Goal: Navigation & Orientation: Find specific page/section

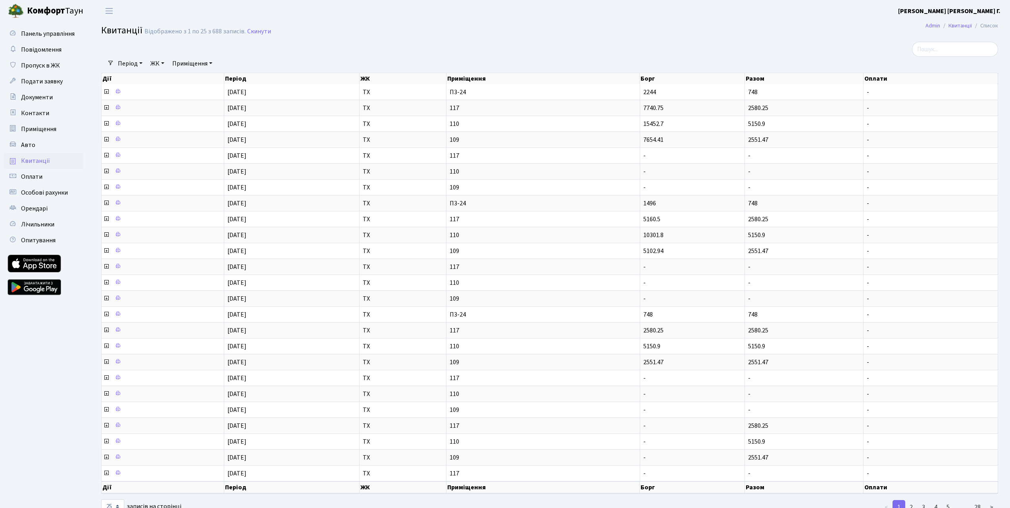
select select "25"
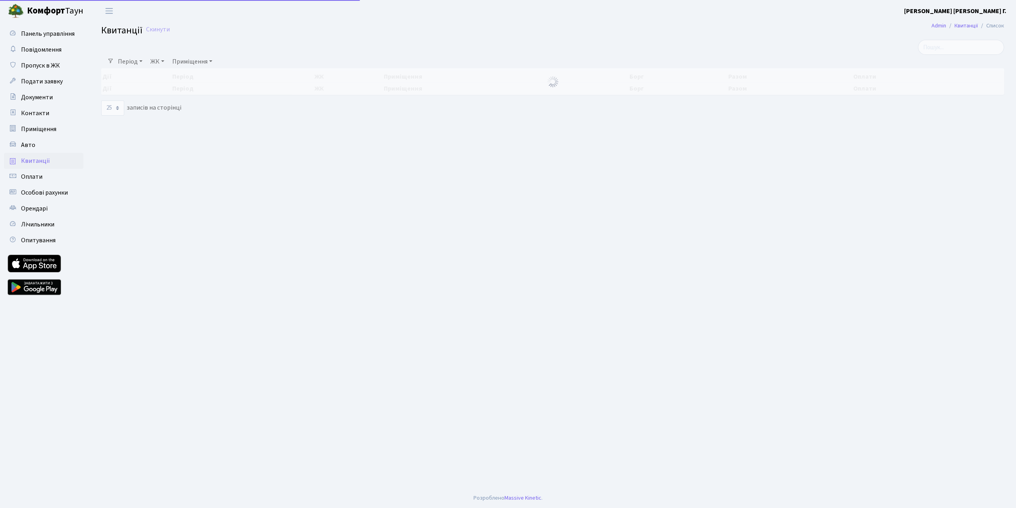
select select "25"
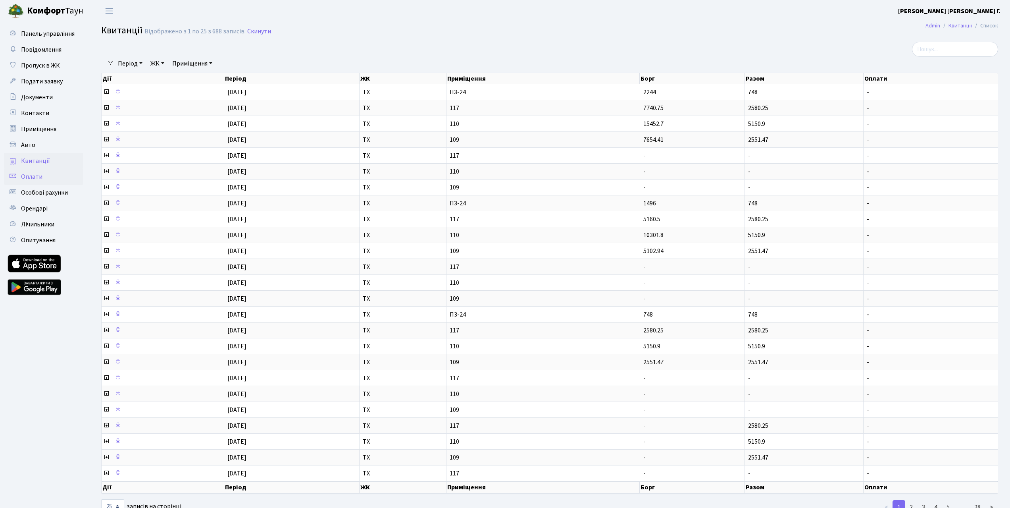
click at [37, 175] on span "Оплати" at bounding box center [31, 176] width 21 height 9
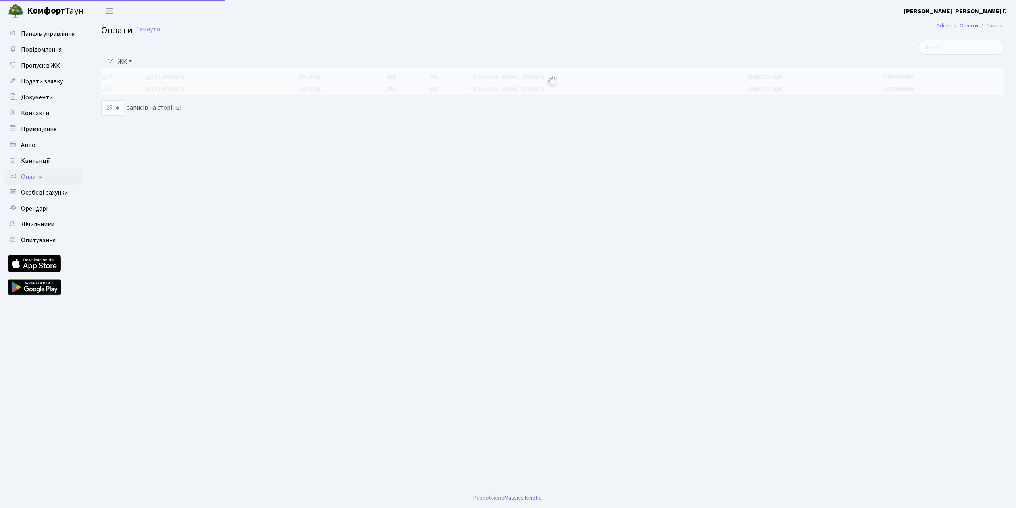
select select "25"
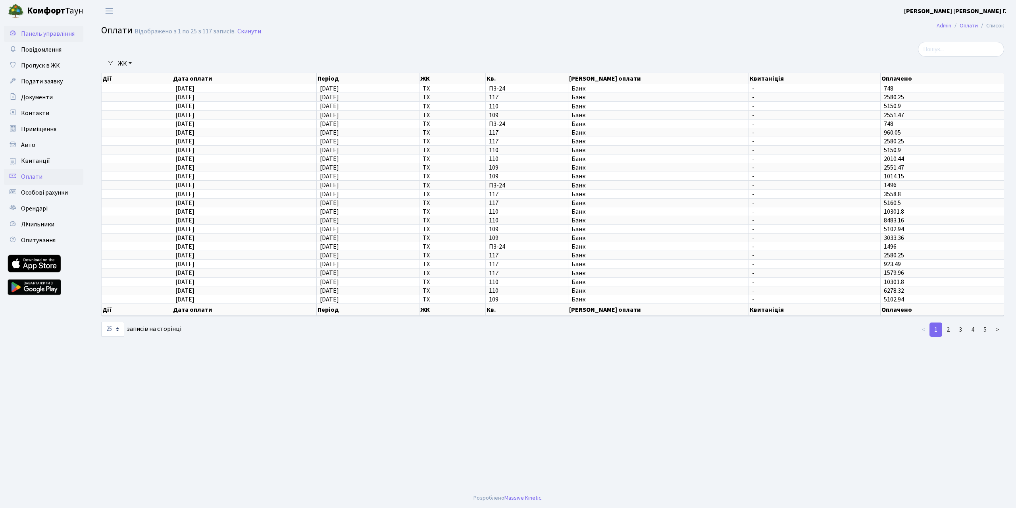
click at [49, 33] on span "Панель управління" at bounding box center [48, 33] width 54 height 9
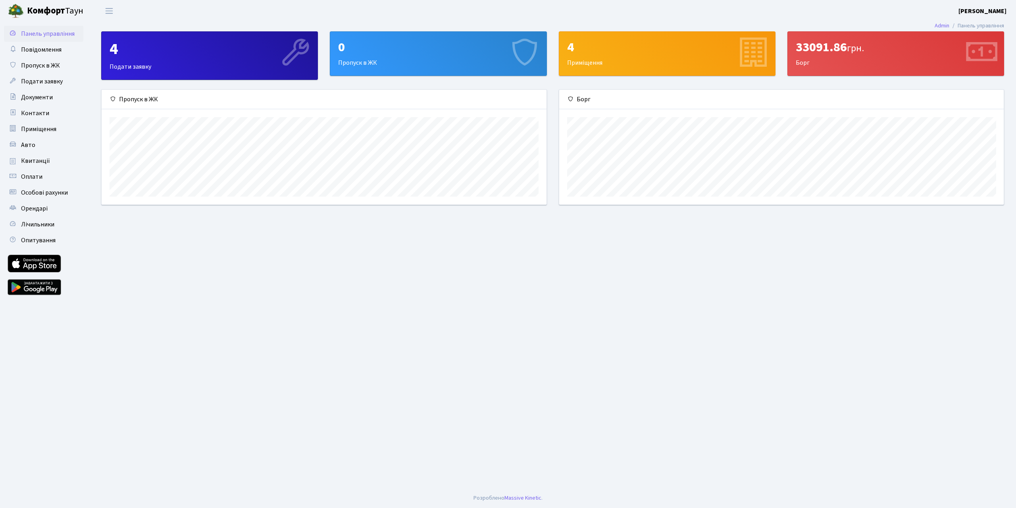
scroll to position [115, 444]
